Goal: Navigation & Orientation: Find specific page/section

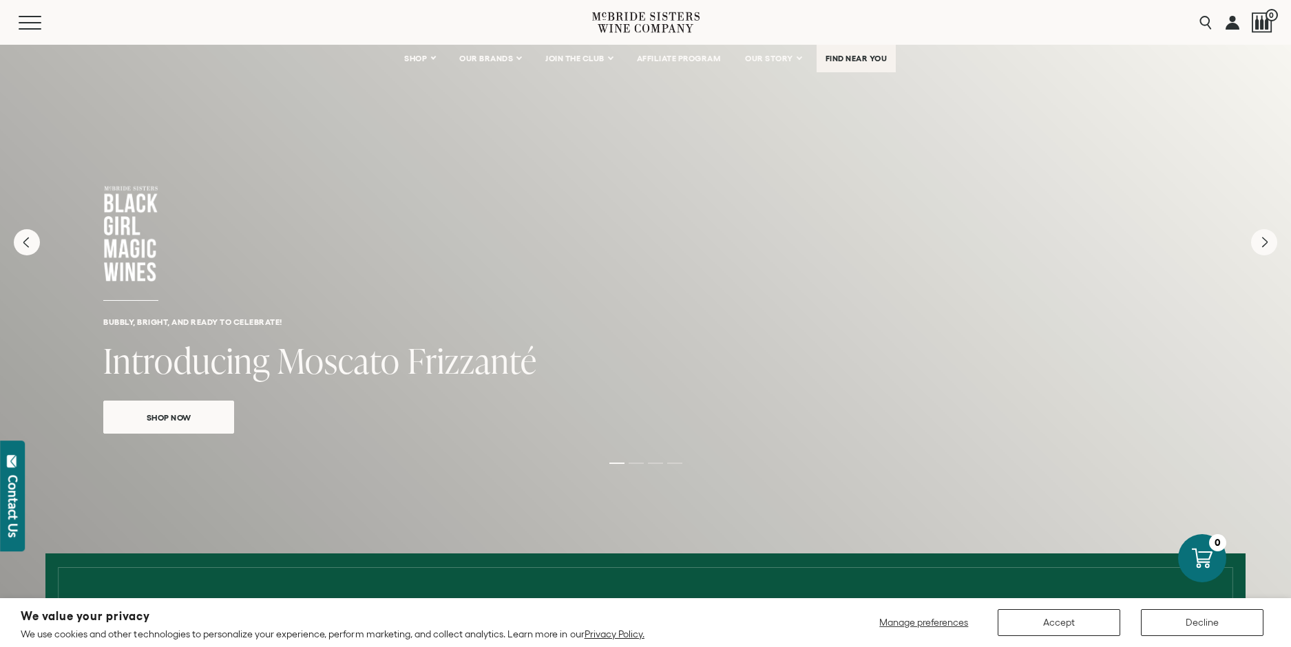
click at [857, 67] on link "FIND NEAR YOU" at bounding box center [857, 59] width 80 height 28
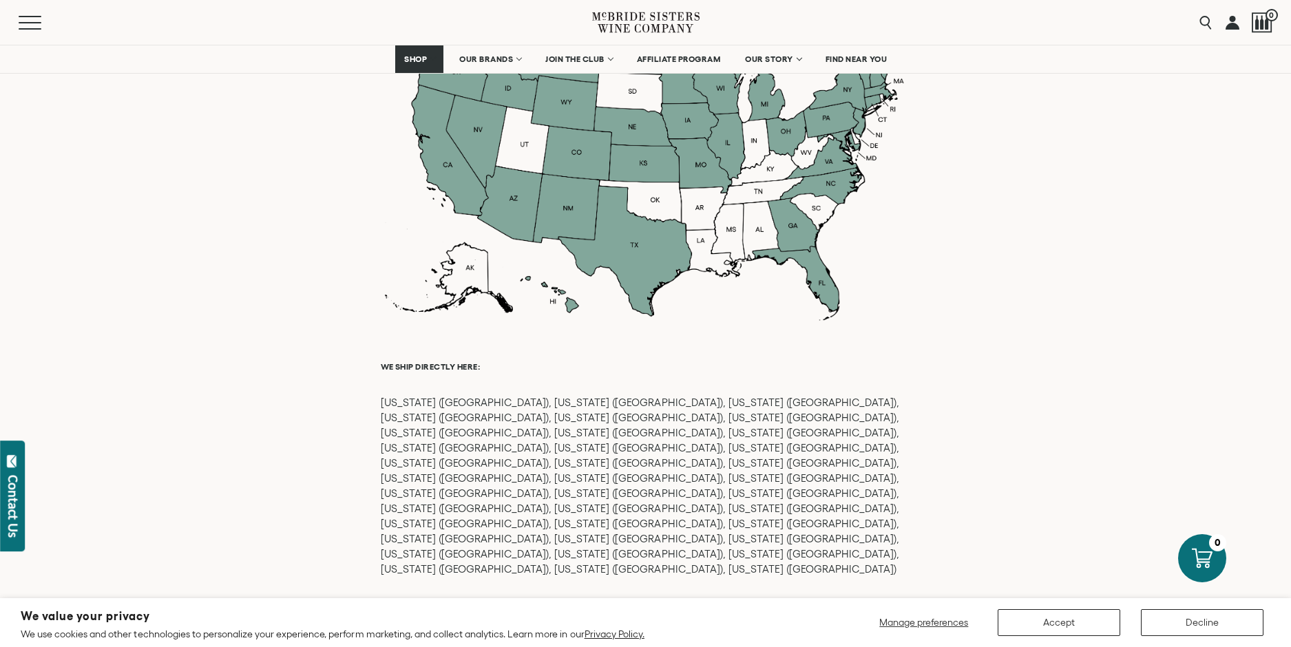
scroll to position [1511, 0]
